Goal: Navigation & Orientation: Find specific page/section

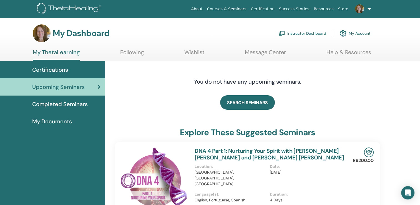
click at [357, 34] on link "My Account" at bounding box center [355, 33] width 31 height 12
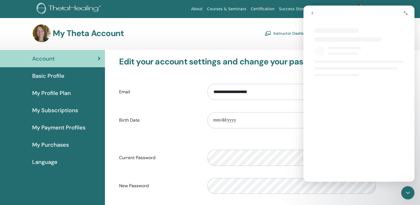
select select "**"
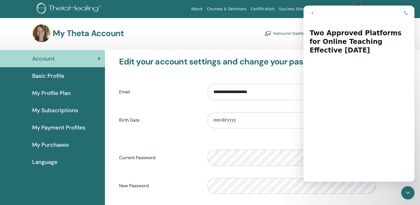
click at [246, 39] on div "My Theta Account Instructor Dashboard Student Dashboard" at bounding box center [202, 33] width 338 height 18
click at [246, 38] on div "My Theta Account Instructor Dashboard Student Dashboard" at bounding box center [202, 33] width 338 height 18
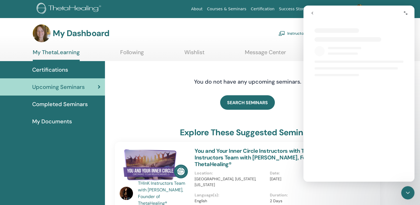
select select "**"
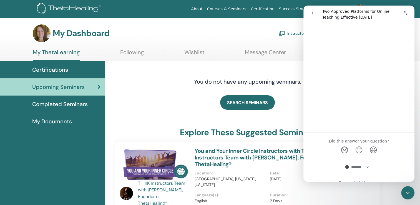
scroll to position [683, 0]
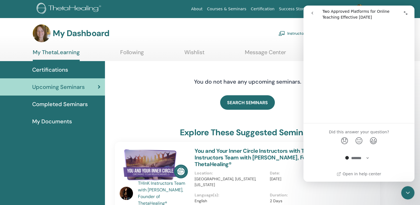
click at [410, 190] on icon "Close Intercom Messenger" at bounding box center [407, 192] width 7 height 7
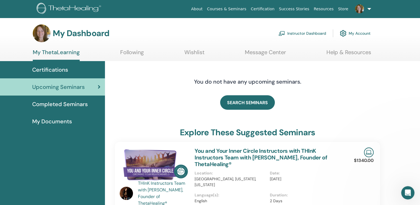
scroll to position [0, 0]
select select "**"
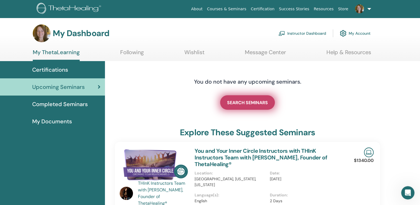
click at [243, 104] on span "SEARCH SEMINARS" at bounding box center [247, 103] width 41 height 6
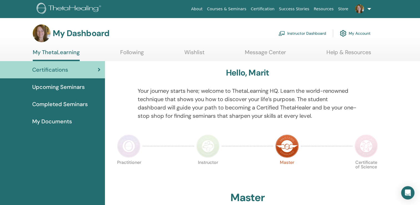
drag, startPoint x: 414, startPoint y: 66, endPoint x: 415, endPoint y: 70, distance: 3.8
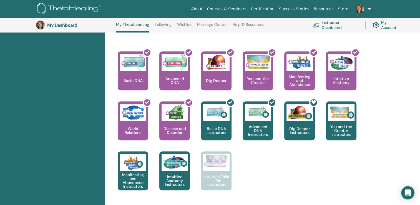
scroll to position [228, 0]
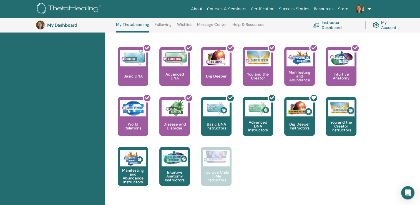
click at [330, 26] on link "Instructor Dashboard" at bounding box center [336, 25] width 46 height 12
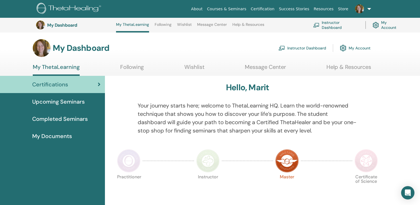
scroll to position [228, 0]
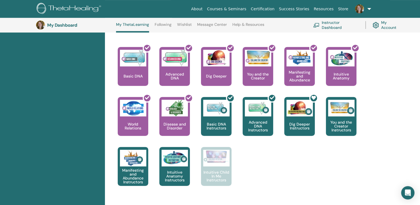
click at [382, 25] on link "My Account" at bounding box center [386, 25] width 29 height 12
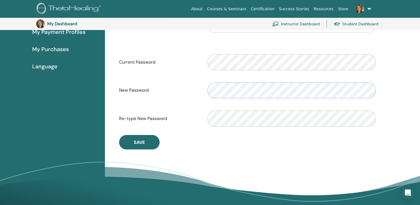
scroll to position [123, 0]
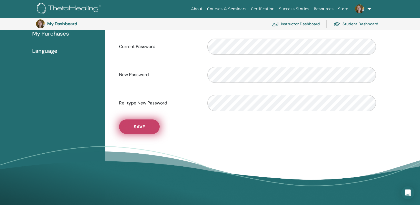
click at [148, 125] on button "Save" at bounding box center [139, 126] width 41 height 14
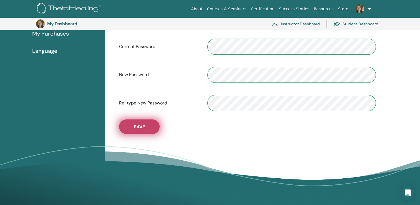
click at [139, 127] on span "Save" at bounding box center [139, 127] width 11 height 6
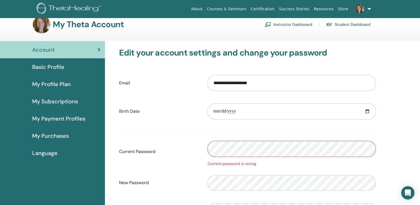
scroll to position [0, 0]
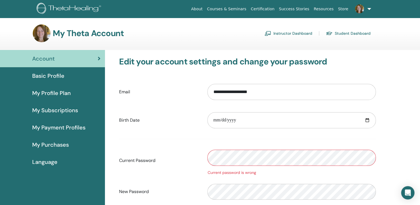
click at [368, 9] on link at bounding box center [361, 9] width 23 height 18
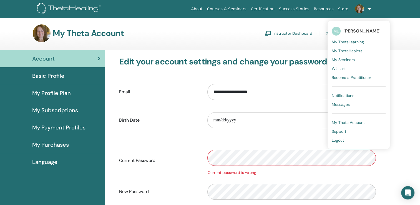
click at [344, 95] on span "Notifications" at bounding box center [343, 95] width 22 height 5
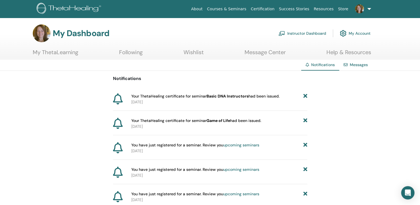
click at [354, 65] on link "Messages" at bounding box center [359, 64] width 18 height 5
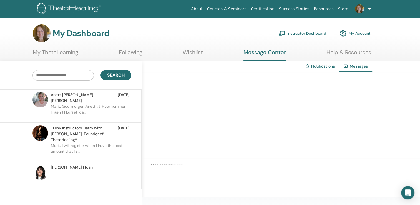
click at [80, 143] on p "Marit: I will register when I have the exat amount that I s..." at bounding box center [91, 151] width 80 height 17
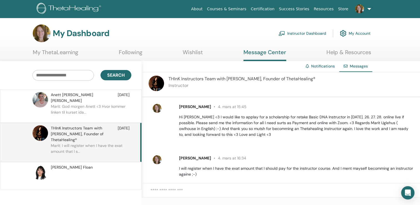
click at [369, 8] on link at bounding box center [361, 9] width 23 height 18
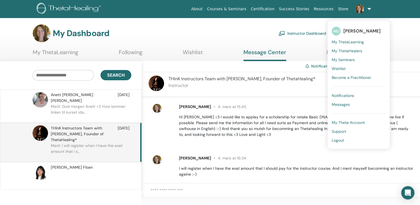
click at [400, 36] on div "My Dashboard Instructor Dashboard My Account" at bounding box center [219, 33] width 400 height 18
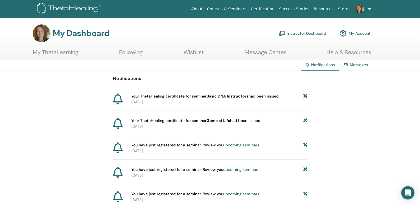
click at [354, 32] on link "My Account" at bounding box center [355, 33] width 31 height 12
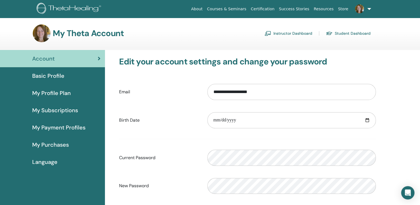
click at [49, 94] on span "My Profile Plan" at bounding box center [51, 93] width 39 height 8
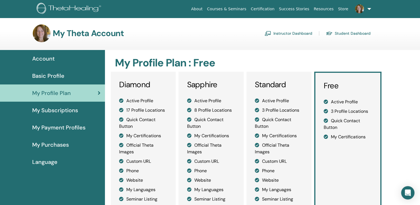
click at [52, 111] on span "My Subscriptions" at bounding box center [55, 110] width 46 height 8
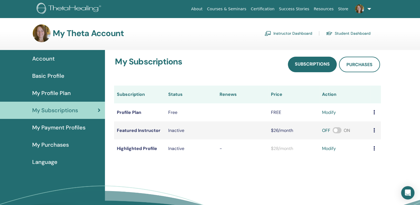
click at [292, 34] on link "Instructor Dashboard" at bounding box center [288, 33] width 48 height 9
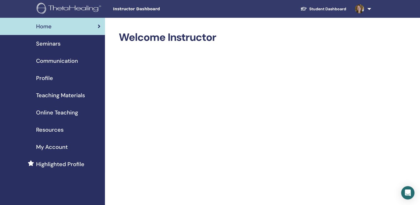
click at [369, 9] on link at bounding box center [361, 9] width 23 height 18
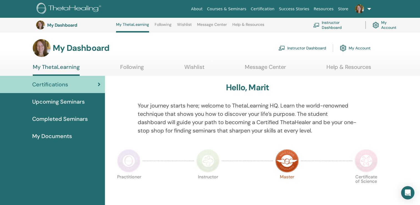
scroll to position [228, 0]
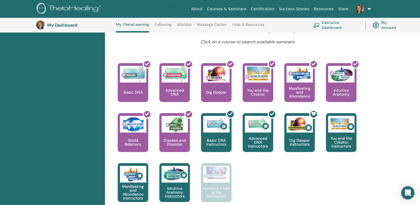
scroll to position [212, 0]
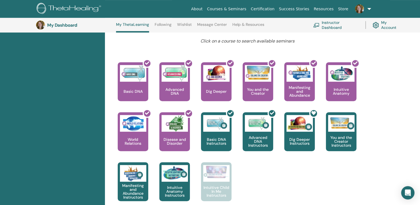
click at [412, 129] on div "Hello, Marit Your journey starts here; welcome to ThetaLearning HQ. Learn the w…" at bounding box center [262, 71] width 315 height 416
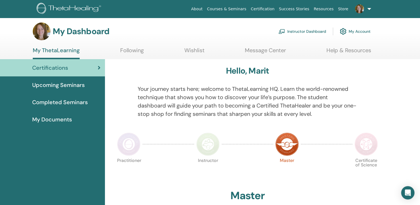
scroll to position [0, 0]
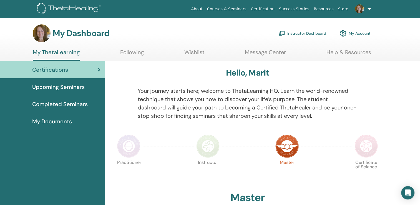
click at [64, 104] on span "Completed Seminars" at bounding box center [59, 104] width 55 height 8
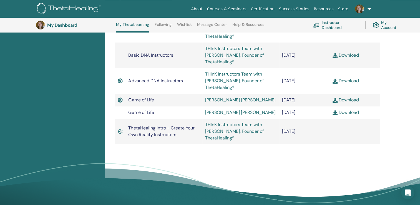
scroll to position [380, 0]
